Goal: Find specific page/section: Find specific page/section

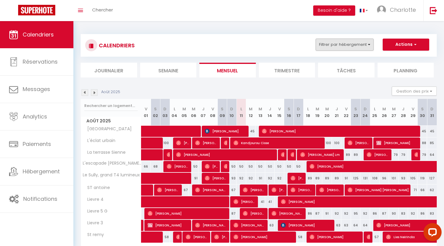
click at [352, 44] on button "Filtrer par hébergement" at bounding box center [344, 45] width 58 height 12
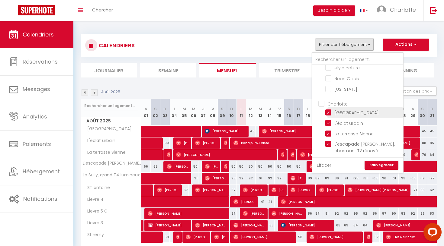
scroll to position [190, 0]
click at [322, 103] on input "Charlotte" at bounding box center [363, 103] width 91 height 6
checkbox input "true"
checkbox input "false"
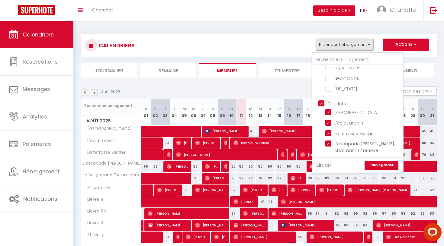
checkbox input "false"
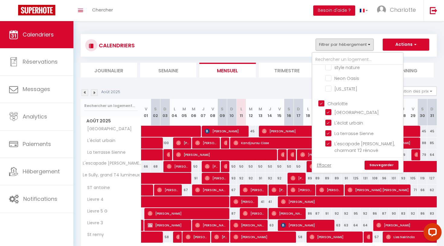
checkbox input "false"
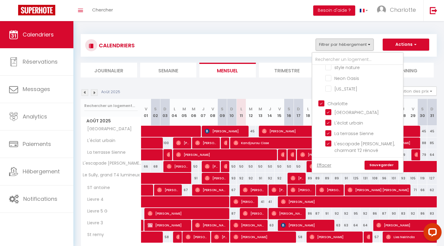
checkbox input "false"
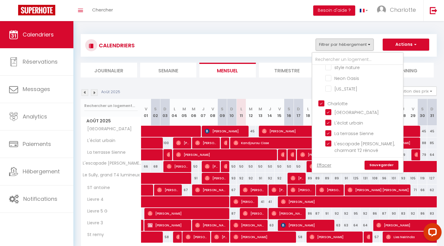
checkbox input "false"
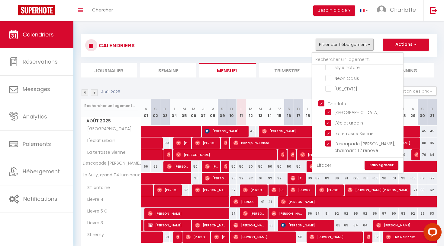
checkbox input "false"
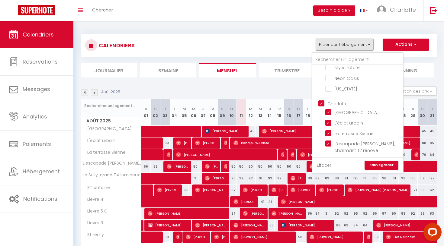
checkbox input "false"
click at [322, 103] on input "Charlotte" at bounding box center [363, 103] width 91 height 6
checkbox input "false"
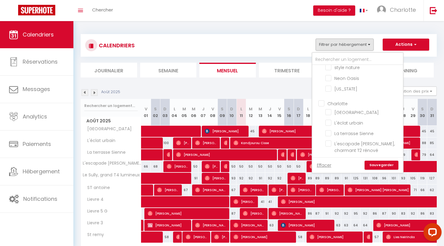
checkbox input "false"
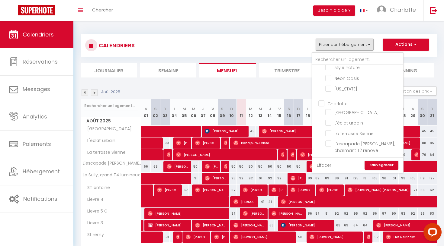
checkbox input "false"
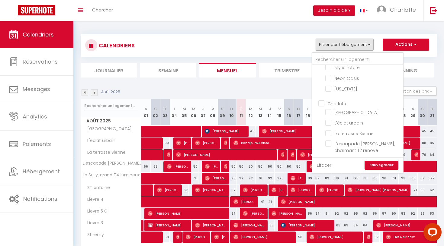
checkbox input "false"
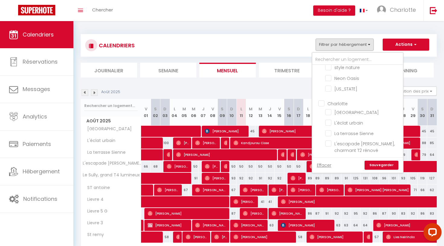
checkbox input "false"
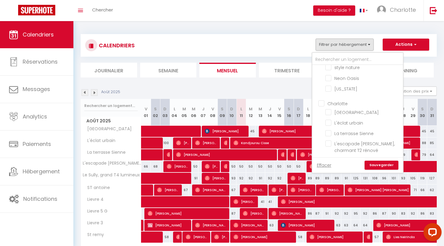
checkbox input "false"
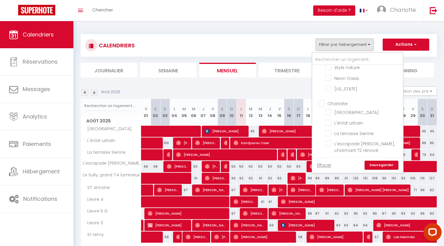
checkbox input "false"
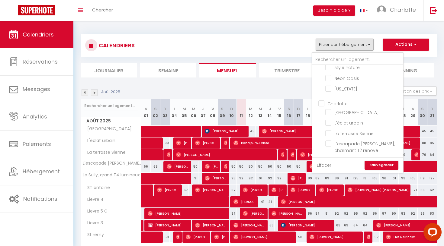
checkbox input "false"
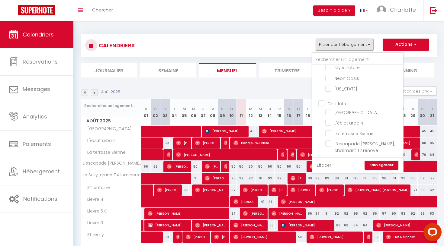
checkbox input "false"
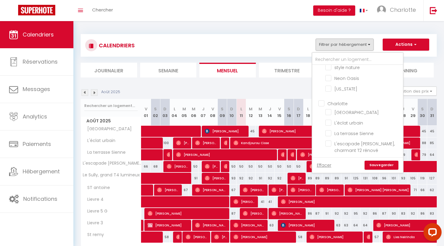
checkbox input "false"
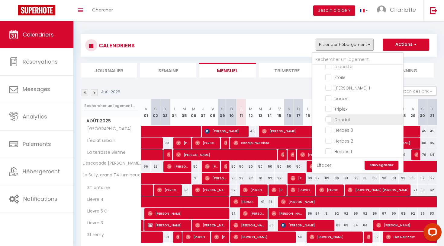
click at [344, 120] on input "Daudet" at bounding box center [362, 119] width 75 height 6
checkbox input "true"
checkbox input "false"
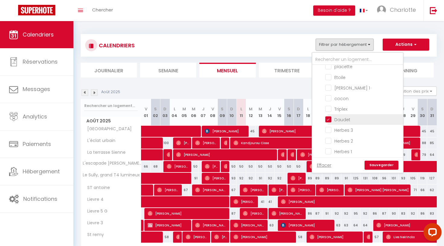
checkbox input "false"
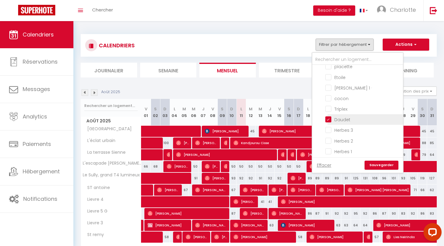
checkbox input "false"
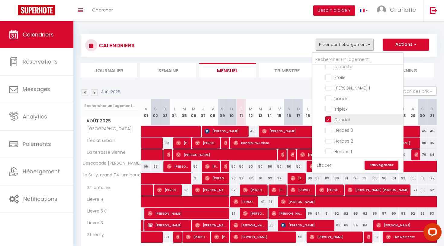
checkbox input "false"
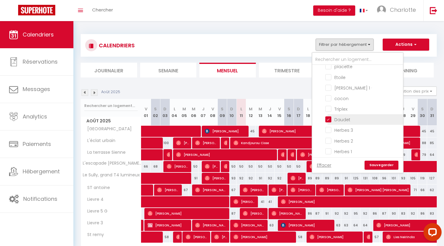
checkbox input "false"
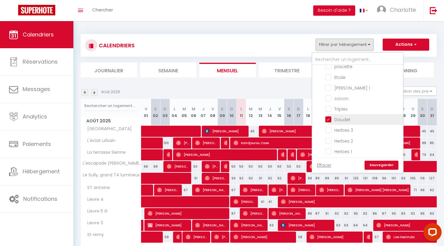
checkbox input "false"
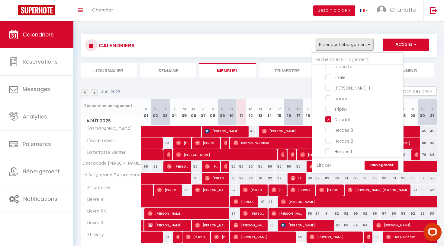
click at [380, 161] on link "Sauvegarder" at bounding box center [381, 165] width 34 height 9
